Goal: Information Seeking & Learning: Understand process/instructions

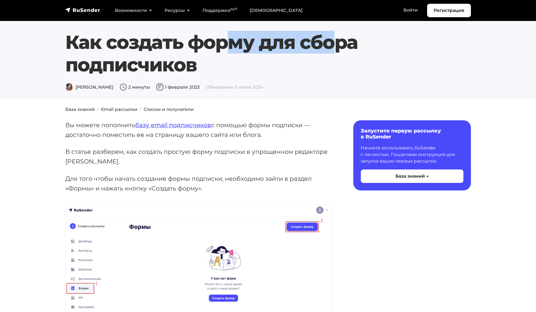
drag, startPoint x: 96, startPoint y: 39, endPoint x: 158, endPoint y: 70, distance: 69.3
click at [190, 53] on h1 "Как создать форму для сбора подписчиков" at bounding box center [267, 53] width 405 height 45
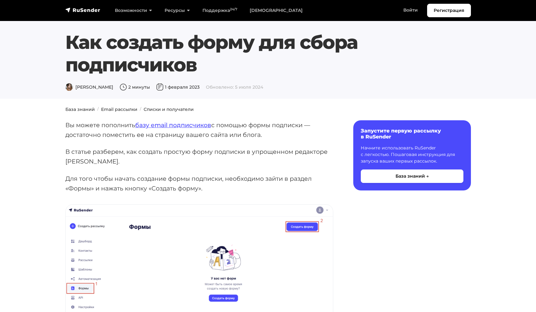
click at [270, 79] on div "Как создать форму для сбора подписчиков [PERSON_NAME] 2 минуты [DATE] Обновлено…" at bounding box center [268, 61] width 413 height 60
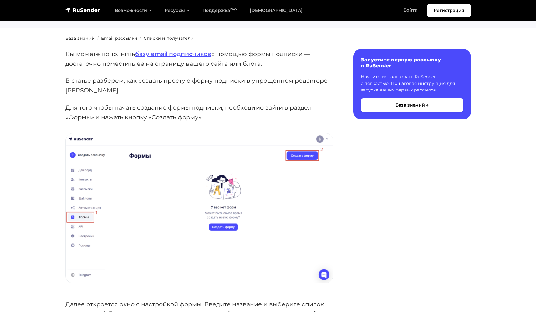
scroll to position [3, 0]
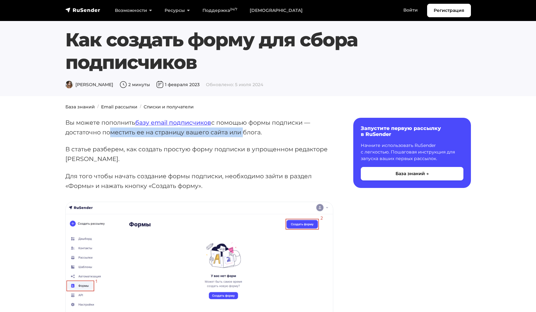
drag, startPoint x: 110, startPoint y: 135, endPoint x: 242, endPoint y: 130, distance: 132.1
click at [242, 130] on p "Вы можете пополнить базу email подписчиков с помощью формы подписки — достаточн…" at bounding box center [199, 127] width 268 height 19
drag, startPoint x: 241, startPoint y: 130, endPoint x: 102, endPoint y: 131, distance: 139.2
click at [102, 131] on p "Вы можете пополнить базу email подписчиков с помощью формы подписки — достаточн…" at bounding box center [199, 127] width 268 height 19
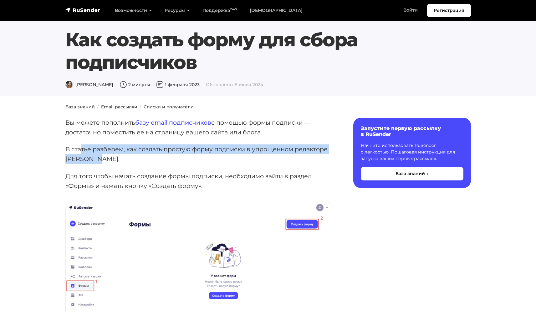
drag, startPoint x: 103, startPoint y: 152, endPoint x: 296, endPoint y: 154, distance: 192.7
click at [296, 154] on p "В статье разберем, как создать простую форму подписки в упрощенном редакторе [P…" at bounding box center [199, 153] width 268 height 19
click at [263, 154] on p "В статье разберем, как создать простую форму подписки в упрощенном редакторе [P…" at bounding box center [199, 153] width 268 height 19
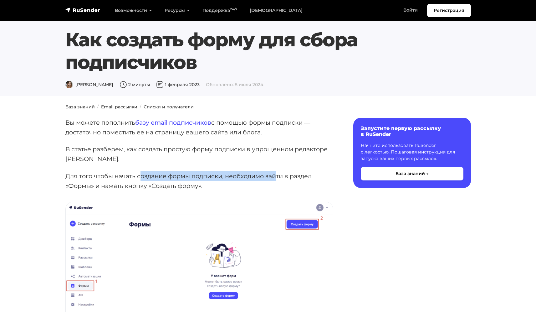
drag, startPoint x: 149, startPoint y: 179, endPoint x: 288, endPoint y: 173, distance: 138.4
click at [277, 177] on p "Для того чтобы начать создание формы подписки, необходимо зайти в раздел «Формы…" at bounding box center [199, 180] width 268 height 19
click at [292, 163] on p "В статье разберем, как создать простую форму подписки в упрощенном редакторе [P…" at bounding box center [199, 153] width 268 height 19
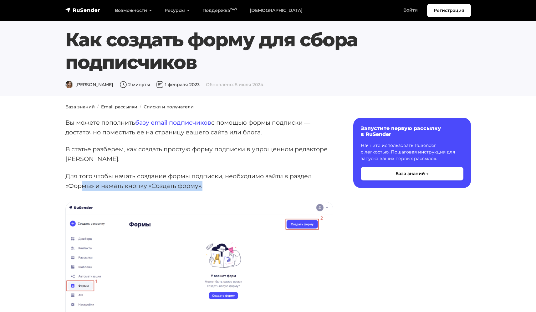
drag, startPoint x: 88, startPoint y: 186, endPoint x: 222, endPoint y: 185, distance: 133.6
click at [212, 188] on p "Для того чтобы начать создание формы подписки, необходимо зайти в раздел «Формы…" at bounding box center [199, 180] width 268 height 19
click at [267, 158] on p "В статье разберем, как создать простую форму подписки в упрощенном редакторе [P…" at bounding box center [199, 153] width 268 height 19
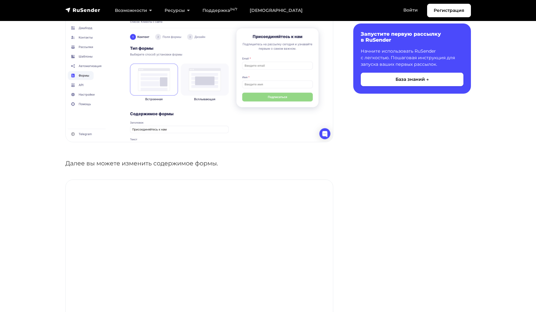
scroll to position [748, 0]
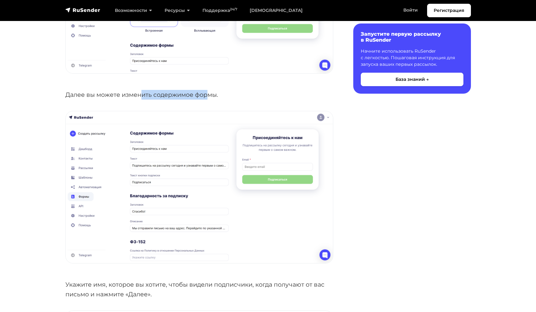
drag, startPoint x: 185, startPoint y: 94, endPoint x: 141, endPoint y: 98, distance: 43.7
click at [141, 98] on p "Далее вы можете изменить содержимое формы." at bounding box center [199, 95] width 268 height 10
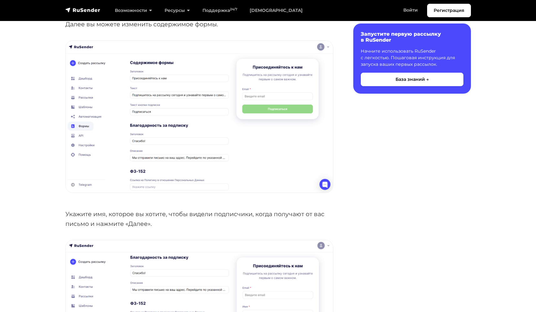
scroll to position [894, 0]
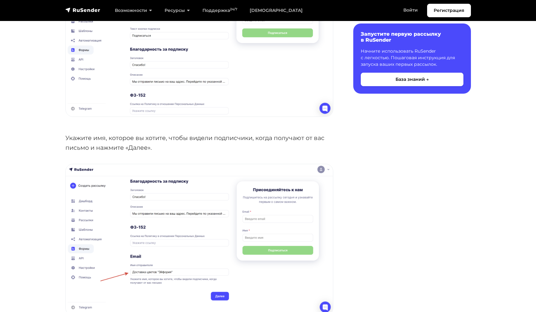
drag, startPoint x: 90, startPoint y: 139, endPoint x: 189, endPoint y: 143, distance: 99.0
click at [187, 144] on p "Укажите имя, которое вы хотите, чтобы видели подписчики, когда получают от вас …" at bounding box center [199, 142] width 268 height 19
click at [189, 143] on p "Укажите имя, которое вы хотите, чтобы видели подписчики, когда получают от вас …" at bounding box center [199, 142] width 268 height 19
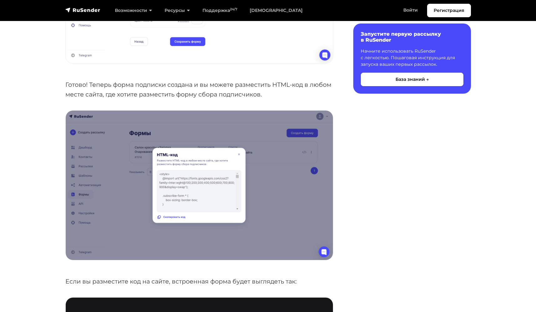
scroll to position [1819, 0]
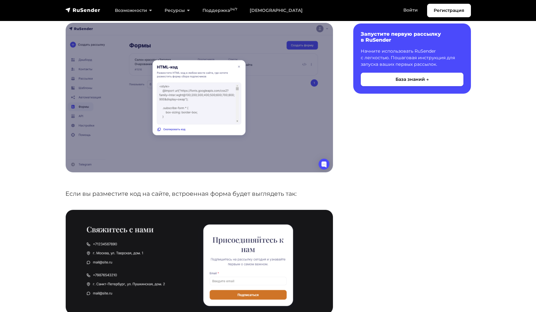
drag, startPoint x: 109, startPoint y: 202, endPoint x: 204, endPoint y: 198, distance: 95.2
drag, startPoint x: 211, startPoint y: 194, endPoint x: 257, endPoint y: 191, distance: 45.2
click at [257, 191] on p "Если вы разместите код на сайте, встроенная форма будет выглядеть так:" at bounding box center [199, 194] width 268 height 10
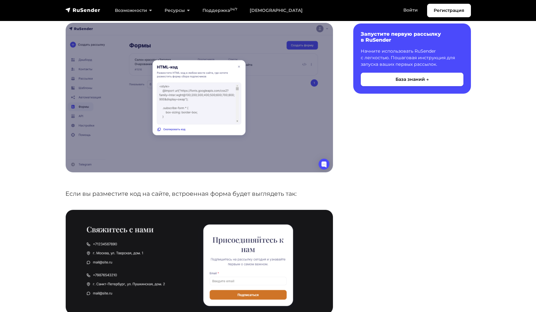
scroll to position [2003, 0]
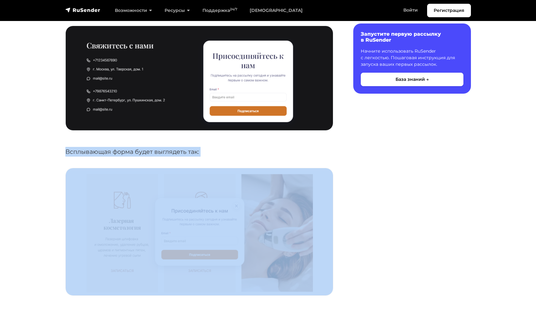
drag, startPoint x: 73, startPoint y: 145, endPoint x: 200, endPoint y: 159, distance: 127.1
click at [138, 154] on p "Всплывающая форма будет выглядеть так:" at bounding box center [199, 152] width 268 height 10
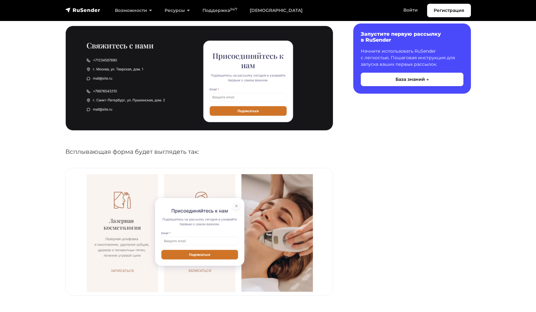
scroll to position [2184, 0]
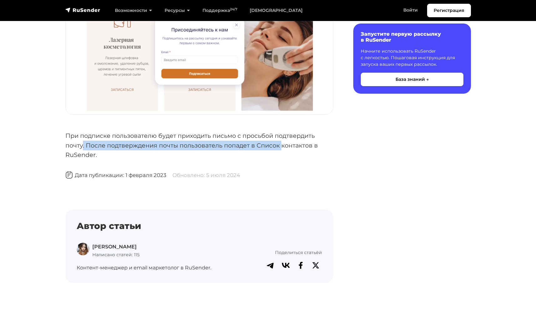
drag, startPoint x: 83, startPoint y: 147, endPoint x: 283, endPoint y: 145, distance: 200.6
click at [283, 145] on p "При подписке пользователю будет приходить письмо с просьбой подтвердить почту. …" at bounding box center [199, 145] width 268 height 29
click at [191, 138] on p "При подписке пользователю будет приходить письмо с просьбой подтвердить почту. …" at bounding box center [199, 145] width 268 height 29
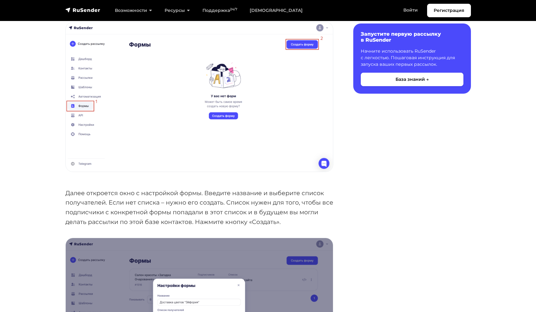
scroll to position [17, 0]
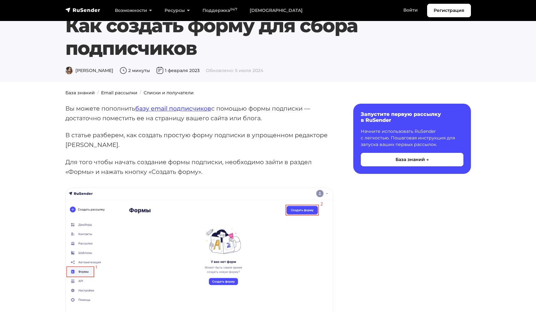
click at [286, 111] on p "Вы можете пополнить базу email подписчиков с помощью формы подписки — достаточн…" at bounding box center [199, 113] width 268 height 19
drag, startPoint x: 109, startPoint y: 116, endPoint x: 90, endPoint y: 118, distance: 19.2
click at [109, 115] on p "Вы можете пополнить базу email подписчиков с помощью формы подписки — достаточн…" at bounding box center [199, 113] width 268 height 19
drag, startPoint x: 92, startPoint y: 121, endPoint x: 264, endPoint y: 120, distance: 172.7
click at [264, 120] on p "Вы можете пополнить базу email подписчиков с помощью формы подписки — достаточн…" at bounding box center [199, 113] width 268 height 19
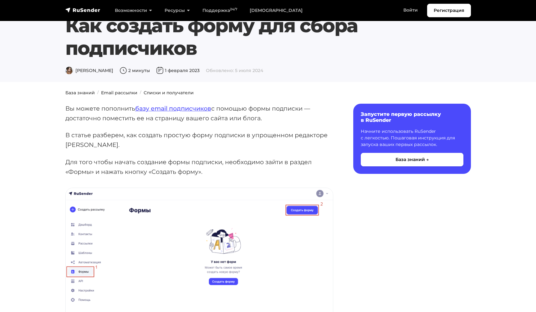
drag, startPoint x: 261, startPoint y: 121, endPoint x: 79, endPoint y: 126, distance: 182.8
click at [74, 117] on p "Вы можете пополнить базу email подписчиков с помощью формы подписки — достаточн…" at bounding box center [199, 113] width 268 height 19
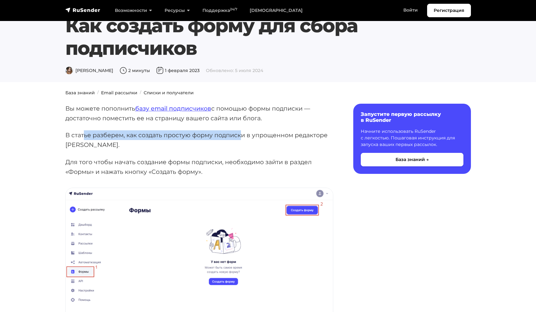
drag, startPoint x: 83, startPoint y: 137, endPoint x: 246, endPoint y: 135, distance: 162.4
click at [244, 135] on p "В статье разберем, как создать простую форму подписки в упрощенном редакторе [P…" at bounding box center [199, 139] width 268 height 19
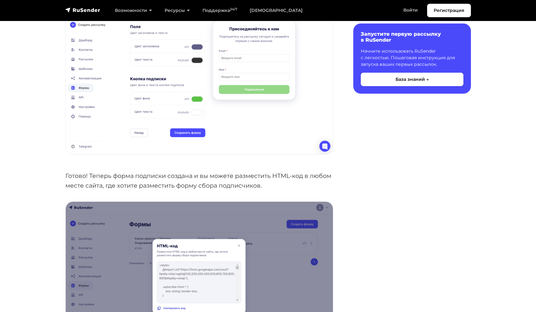
scroll to position [1335, 0]
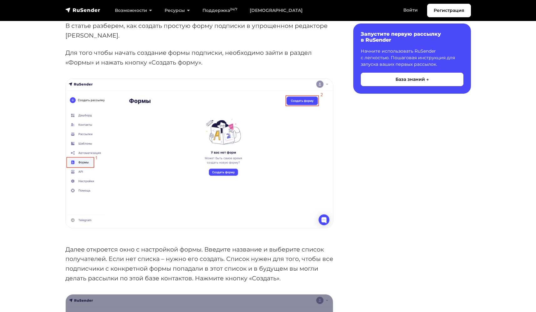
scroll to position [0, 0]
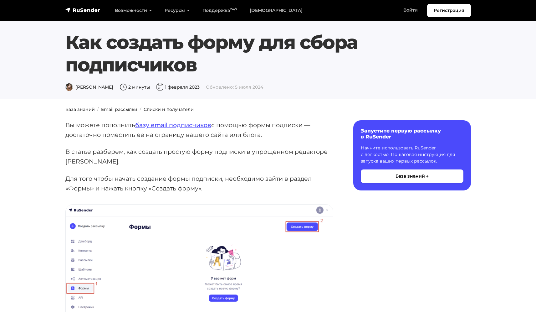
click at [455, 61] on h1 "Как создать форму для сбора подписчиков" at bounding box center [267, 53] width 405 height 45
